Goal: Task Accomplishment & Management: Manage account settings

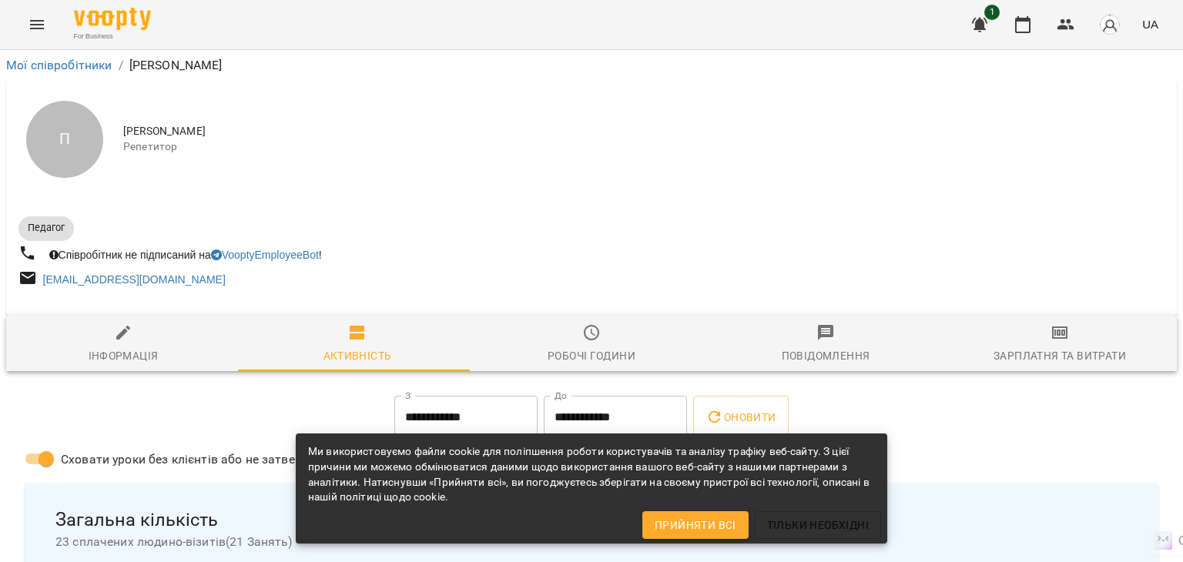
click at [38, 34] on button "Menu" at bounding box center [36, 24] width 37 height 37
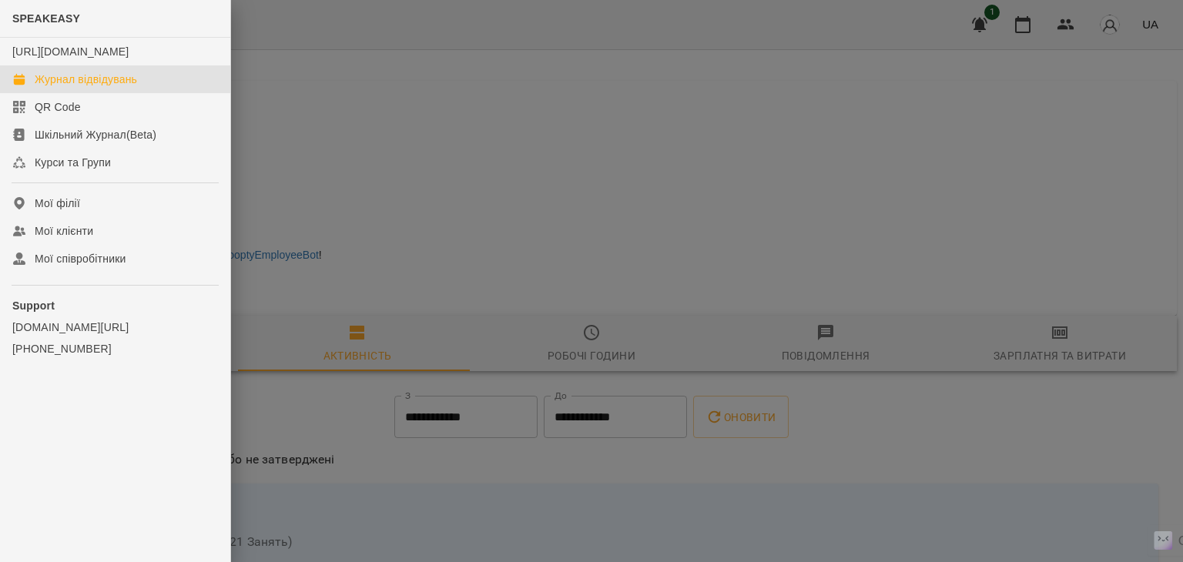
click at [89, 87] on div "Журнал відвідувань" at bounding box center [86, 79] width 102 height 15
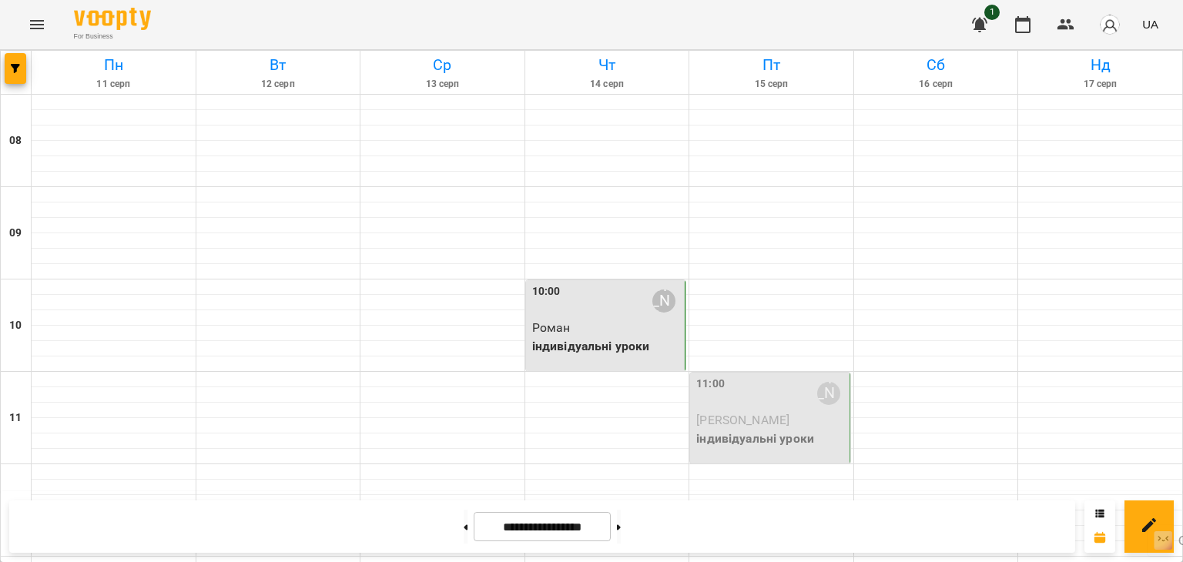
scroll to position [77, 0]
click at [733, 376] on div "11:00 [PERSON_NAME]" at bounding box center [771, 393] width 150 height 35
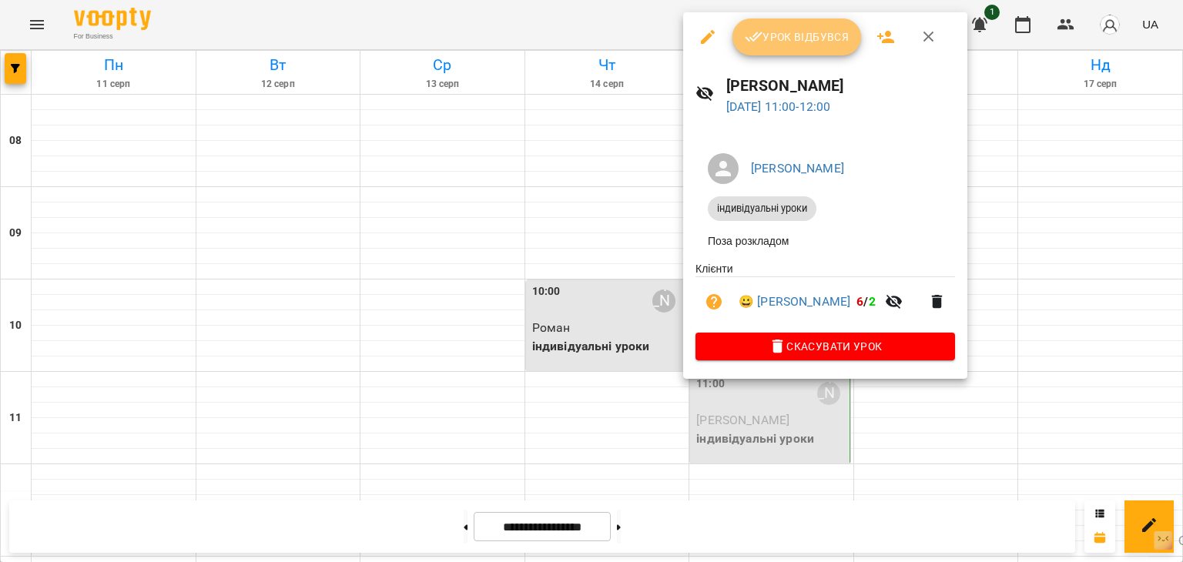
click at [790, 33] on span "Урок відбувся" at bounding box center [797, 37] width 105 height 18
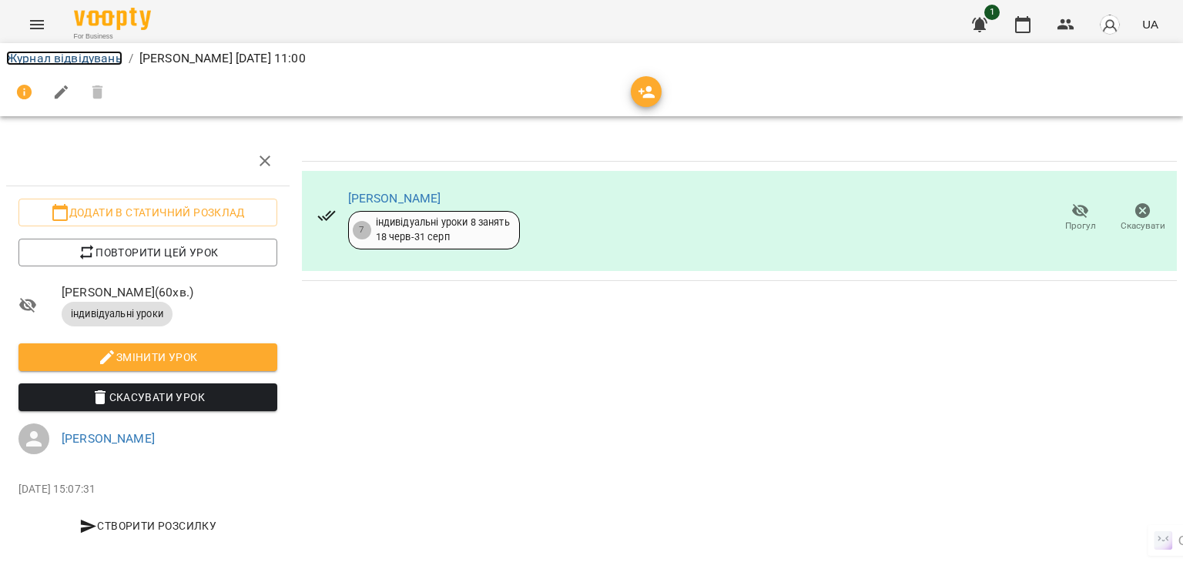
click at [92, 51] on link "Журнал відвідувань" at bounding box center [64, 58] width 116 height 15
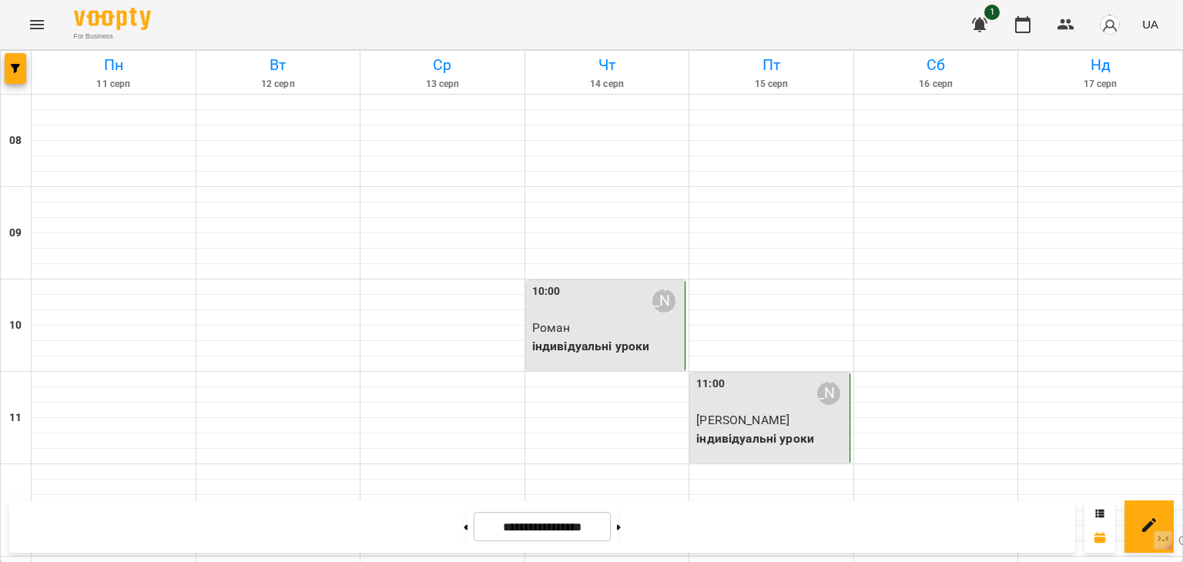
scroll to position [462, 0]
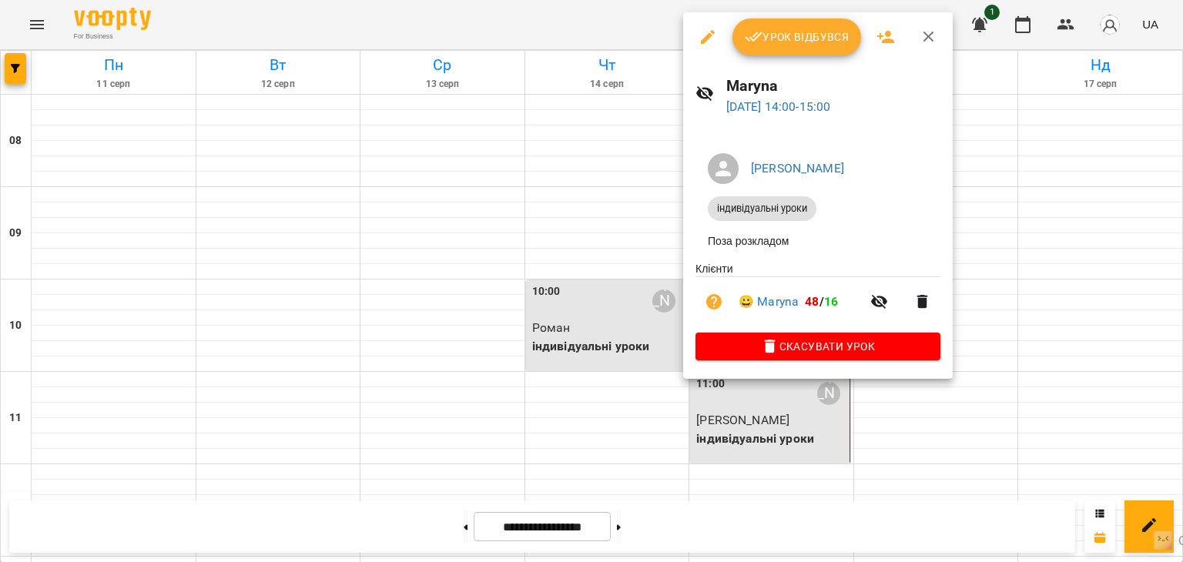
click at [807, 40] on span "Урок відбувся" at bounding box center [797, 37] width 105 height 18
